Goal: Feedback & Contribution: Contribute content

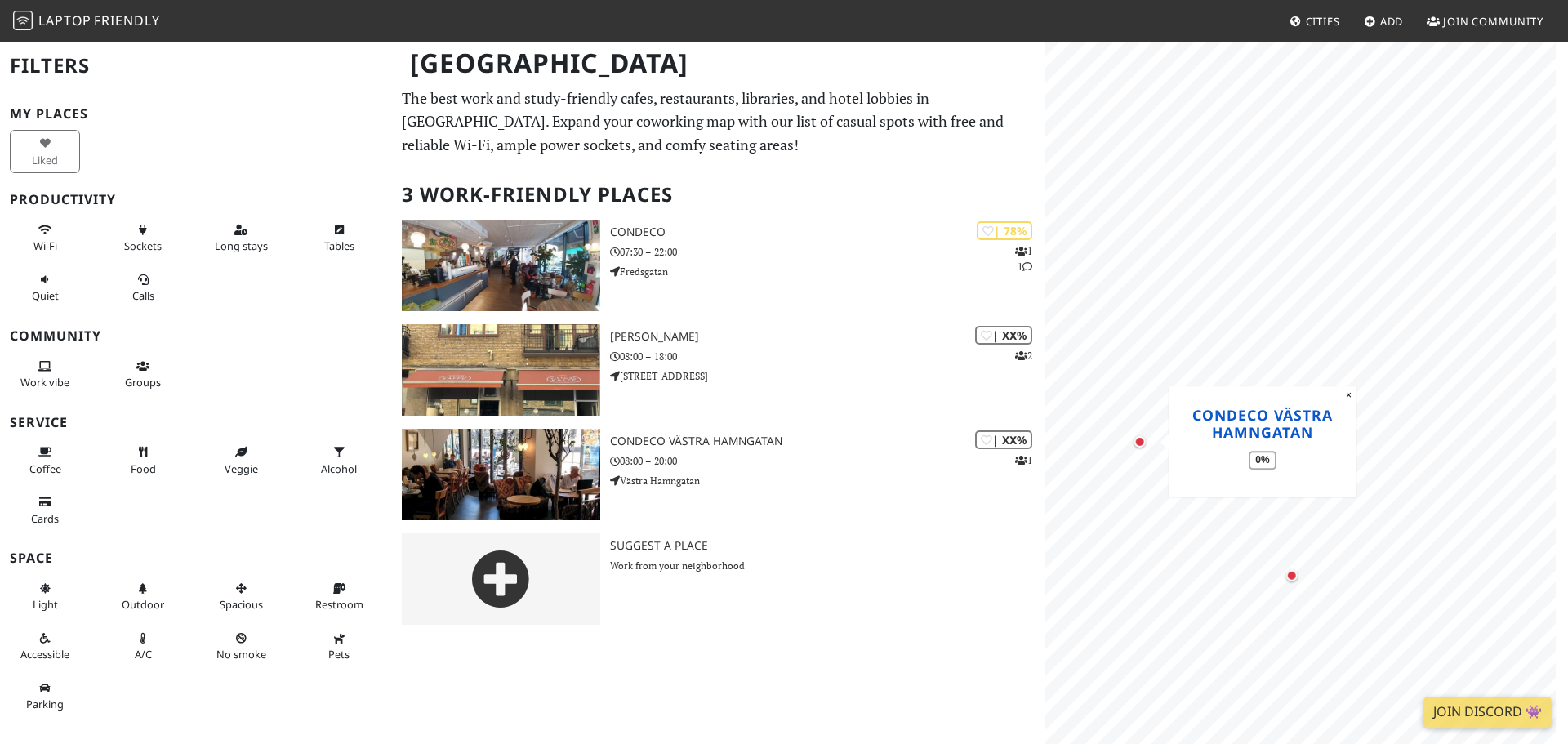
click at [1214, 428] on link "Condeco Västra Hamngatan" at bounding box center [1263, 424] width 141 height 37
click at [1208, 413] on div "Map marker" at bounding box center [1210, 411] width 15 height 15
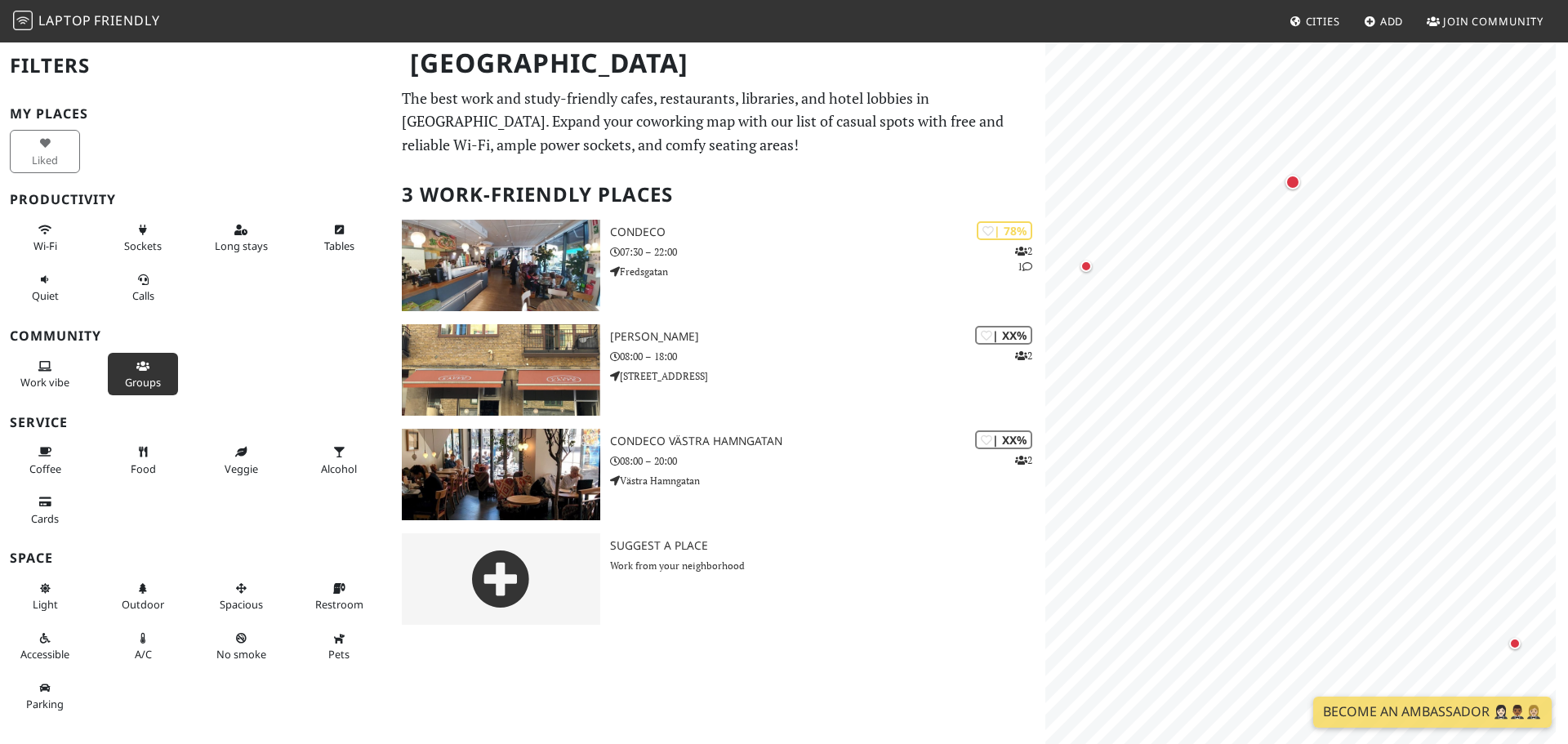
click at [152, 387] on span "Groups" at bounding box center [142, 383] width 36 height 15
click at [240, 315] on div "My Places Liked Productivity Wi-Fi Sockets Long stays Tables Quiet Calls Commun…" at bounding box center [196, 414] width 373 height 615
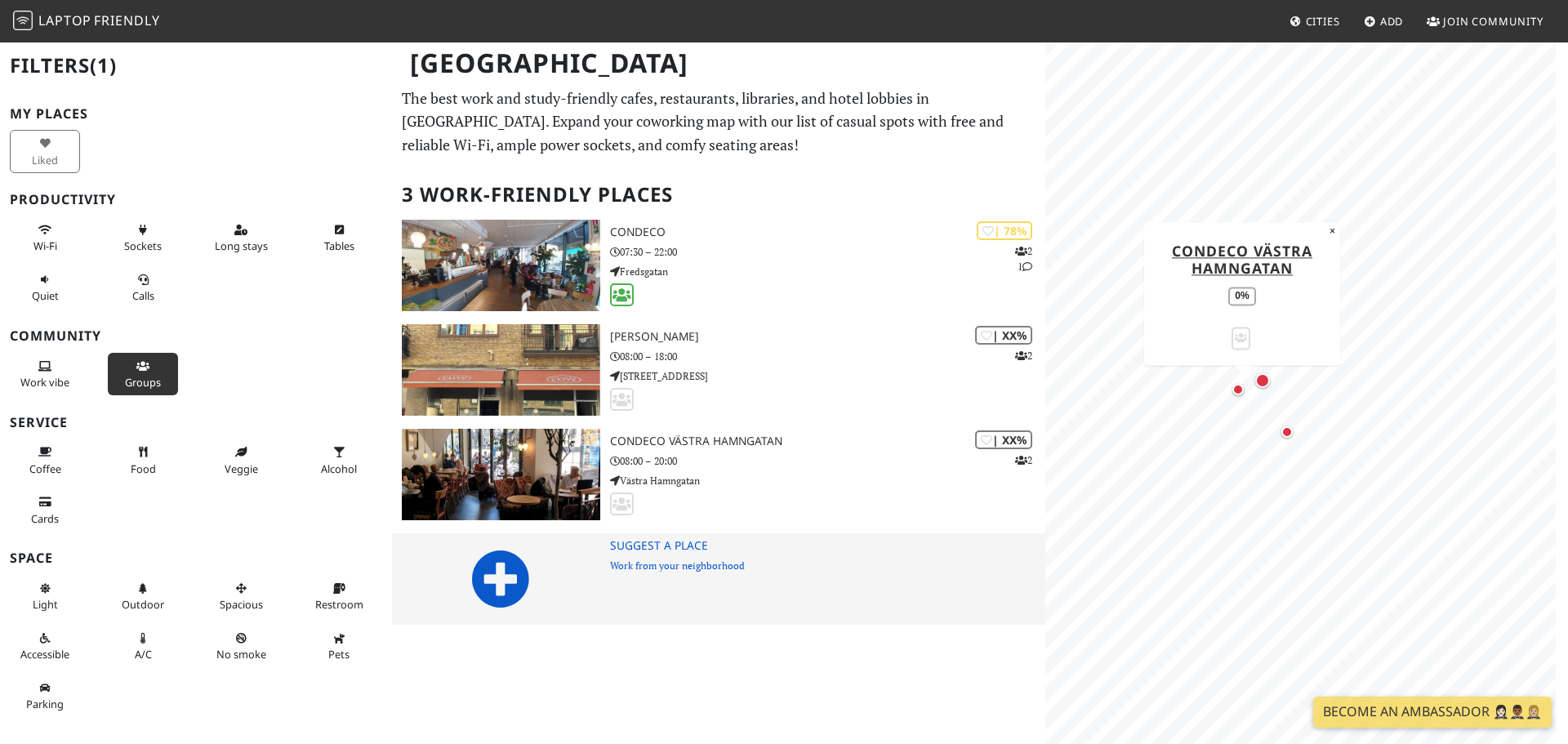
click at [517, 580] on icon at bounding box center [501, 579] width 59 height 59
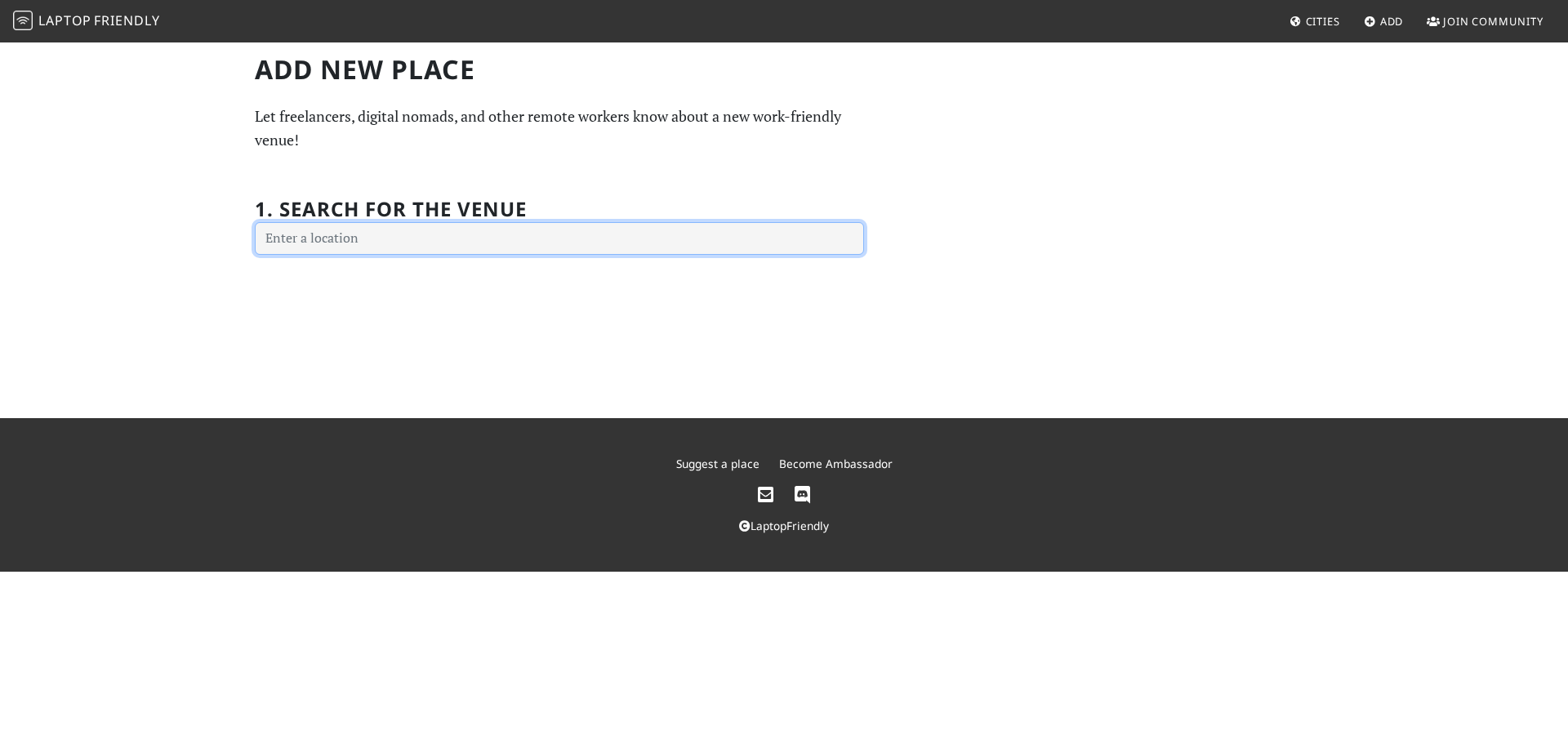
click at [466, 243] on input "text" at bounding box center [560, 238] width 610 height 33
